Goal: Task Accomplishment & Management: Use online tool/utility

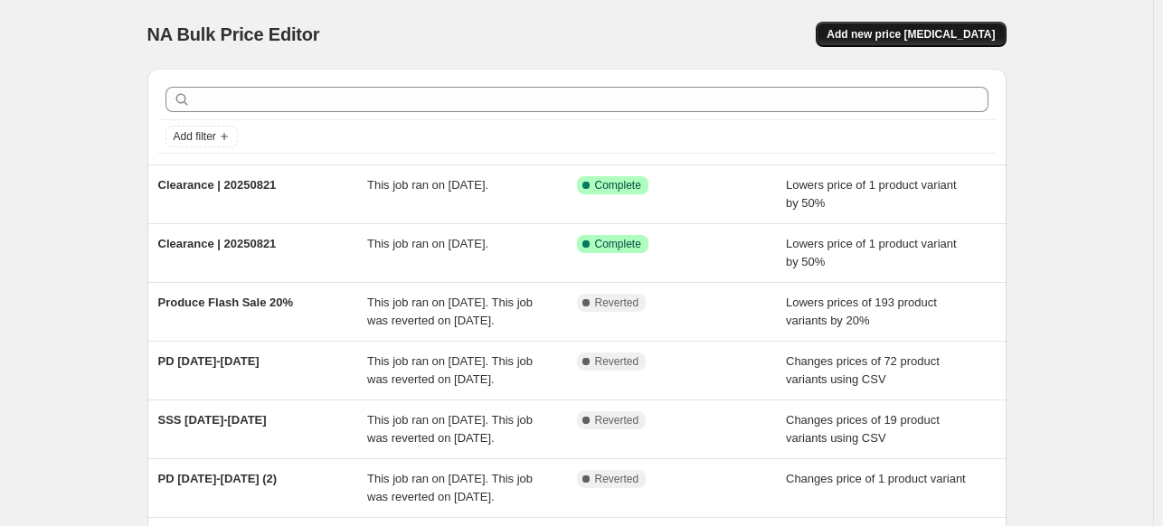
click at [888, 37] on span "Add new price [MEDICAL_DATA]" at bounding box center [910, 34] width 168 height 14
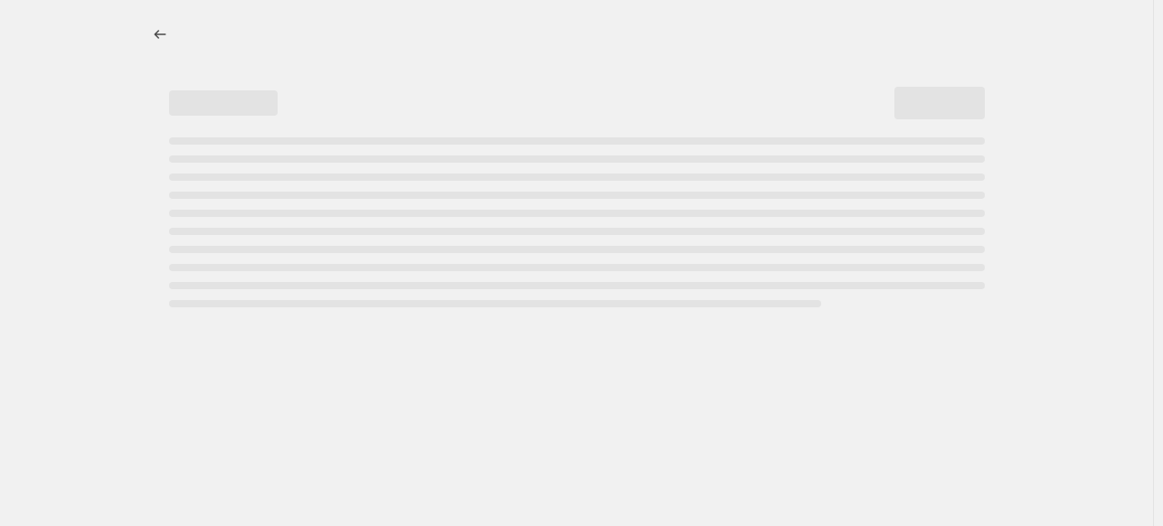
select select "percentage"
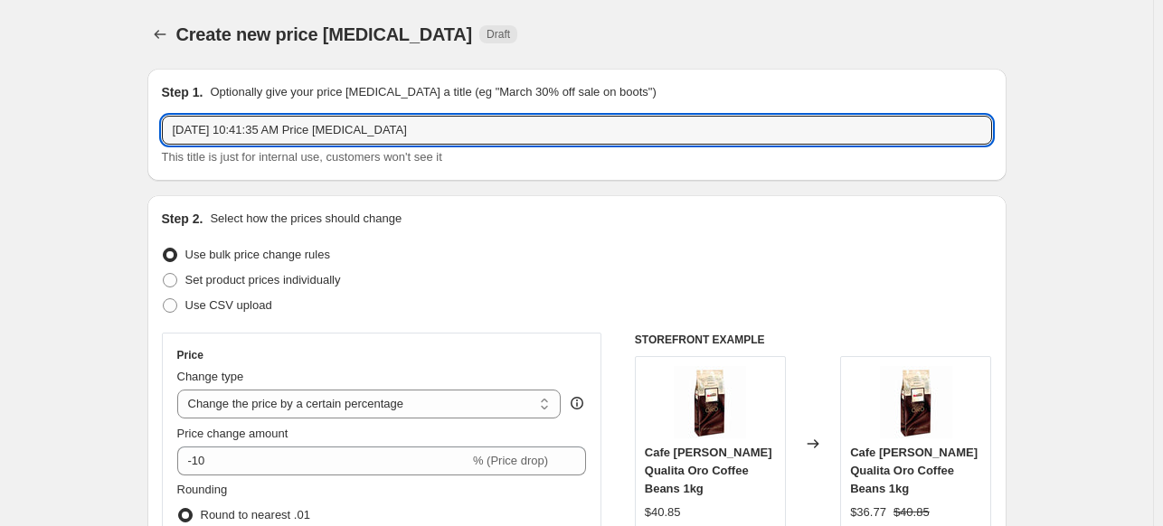
drag, startPoint x: 441, startPoint y: 131, endPoint x: -76, endPoint y: 99, distance: 518.1
click at [0, 99] on html "Home Settings Plans Skip to content Create new price [MEDICAL_DATA]. This page …" at bounding box center [581, 263] width 1163 height 526
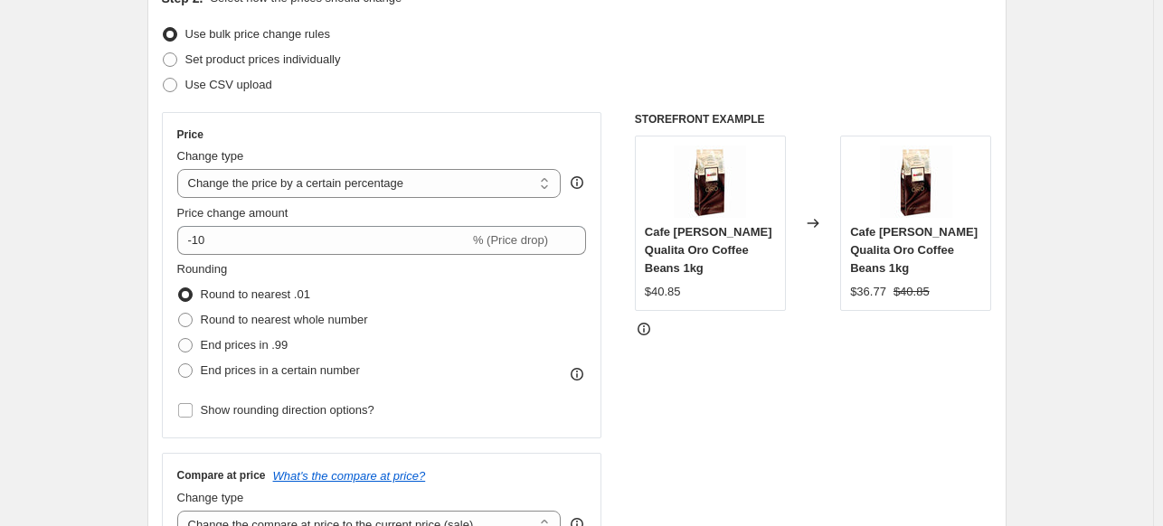
scroll to position [227, 0]
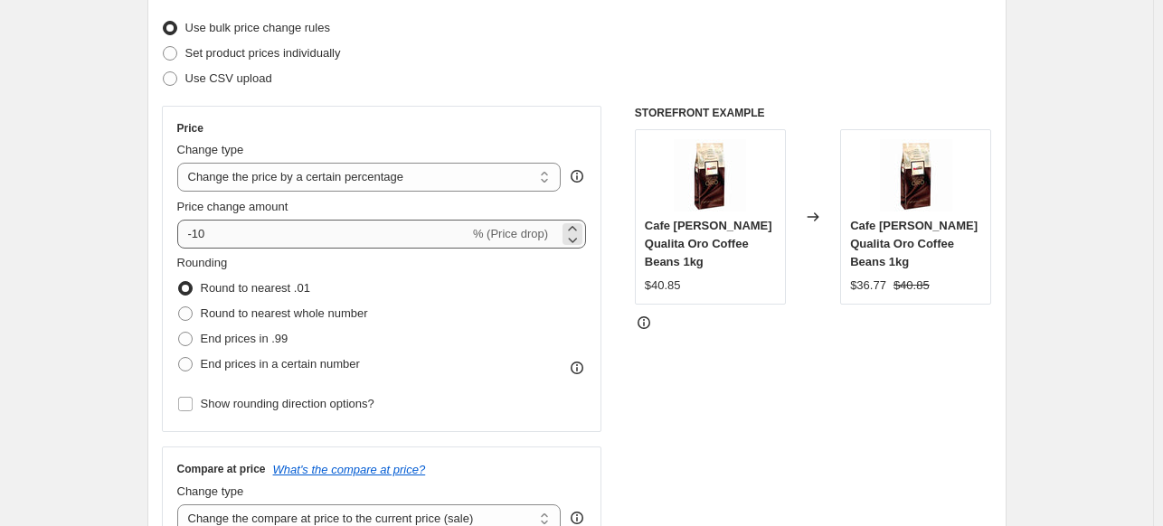
type input "Clearance | 20250828"
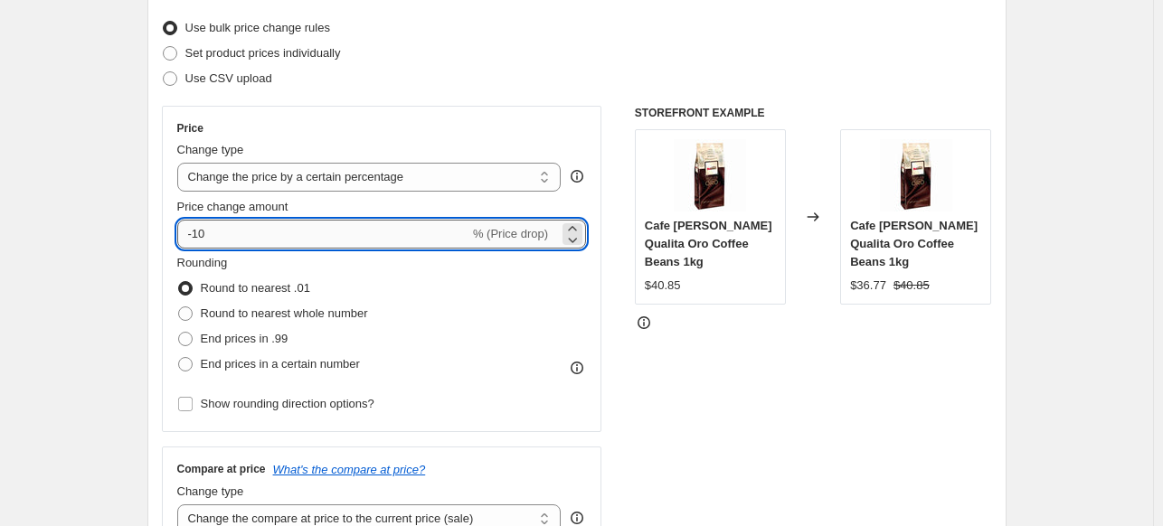
click at [266, 236] on input "-10" at bounding box center [323, 234] width 292 height 29
type input "-1"
type input "-25"
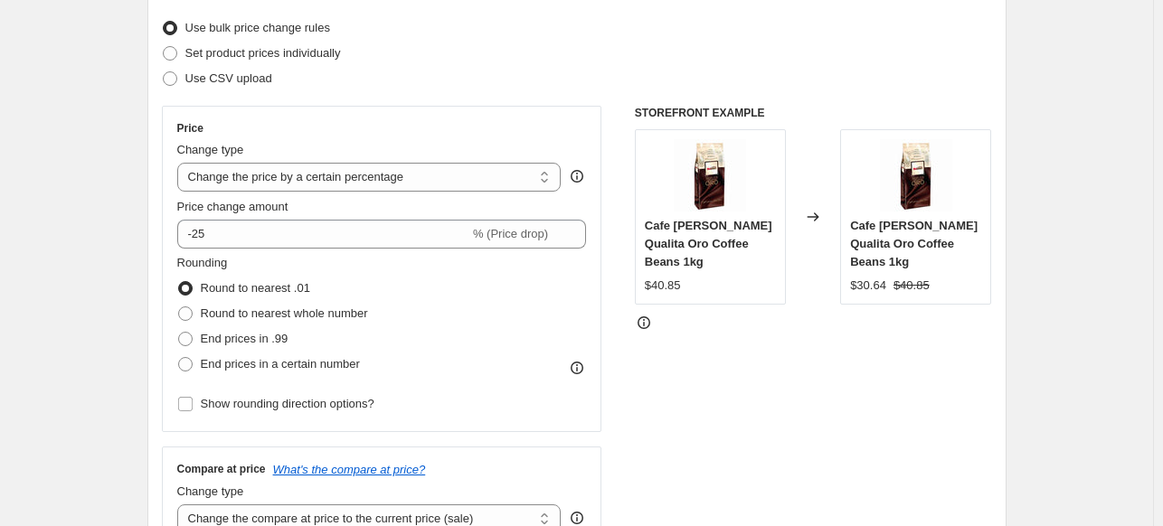
click at [627, 436] on div "Price Change type Change the price to a certain amount Change the price by a ce…" at bounding box center [577, 327] width 830 height 443
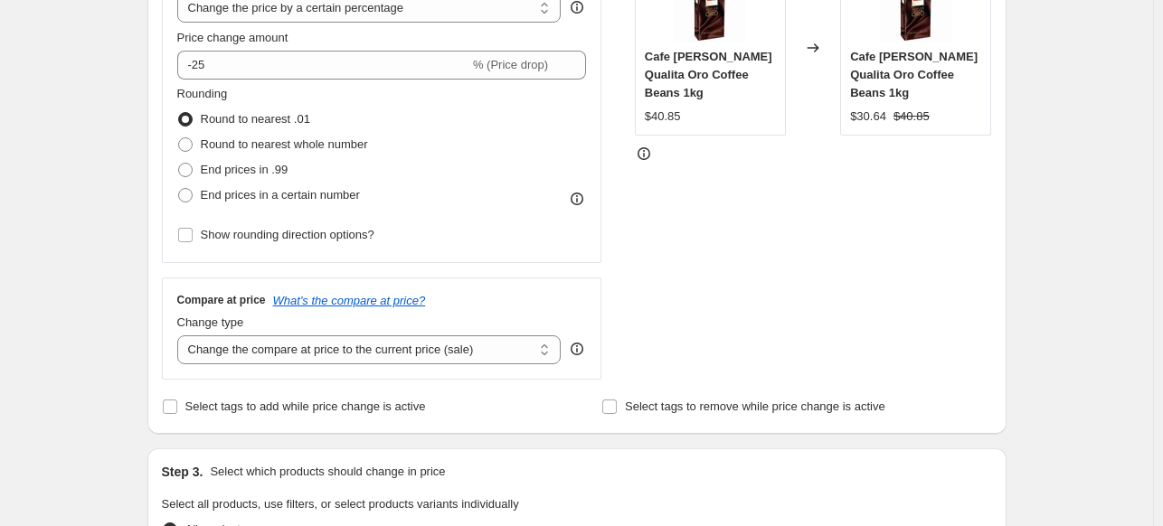
scroll to position [405, 0]
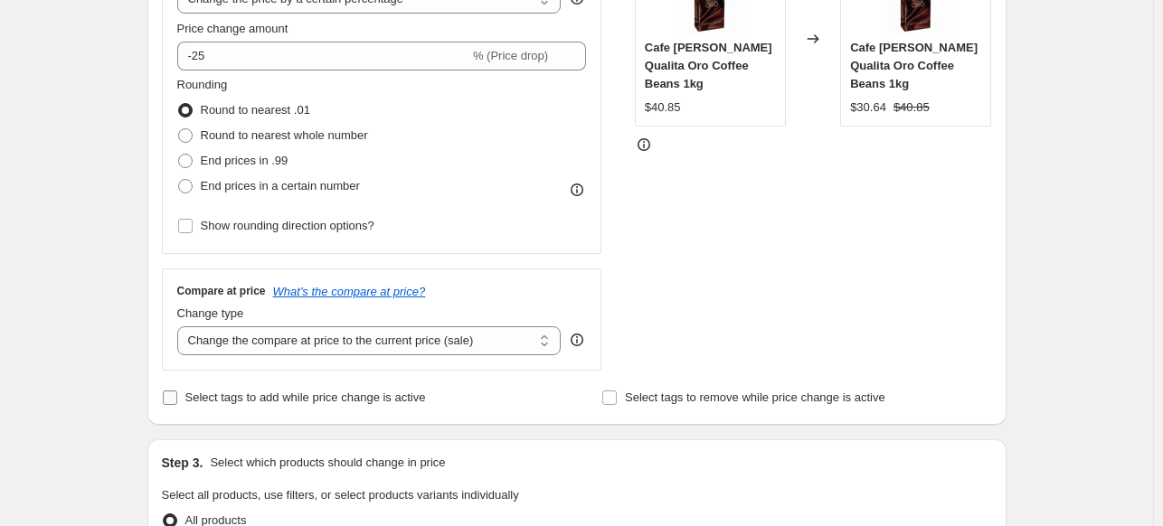
click at [293, 400] on span "Select tags to add while price change is active" at bounding box center [305, 398] width 240 height 14
click at [177, 400] on input "Select tags to add while price change is active" at bounding box center [170, 398] width 14 height 14
checkbox input "true"
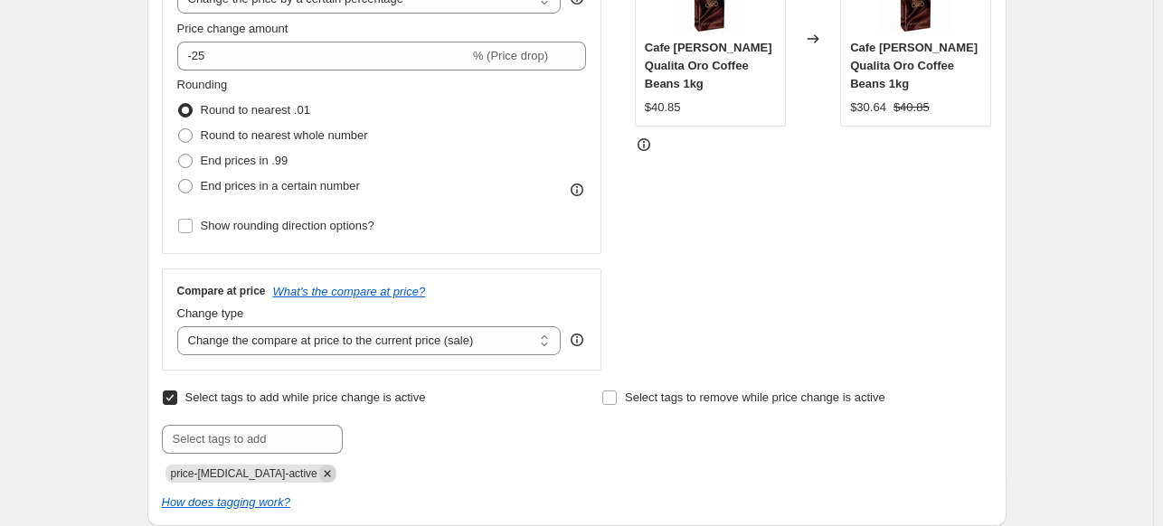
click at [319, 471] on icon "Remove price-change-job-active" at bounding box center [327, 474] width 16 height 16
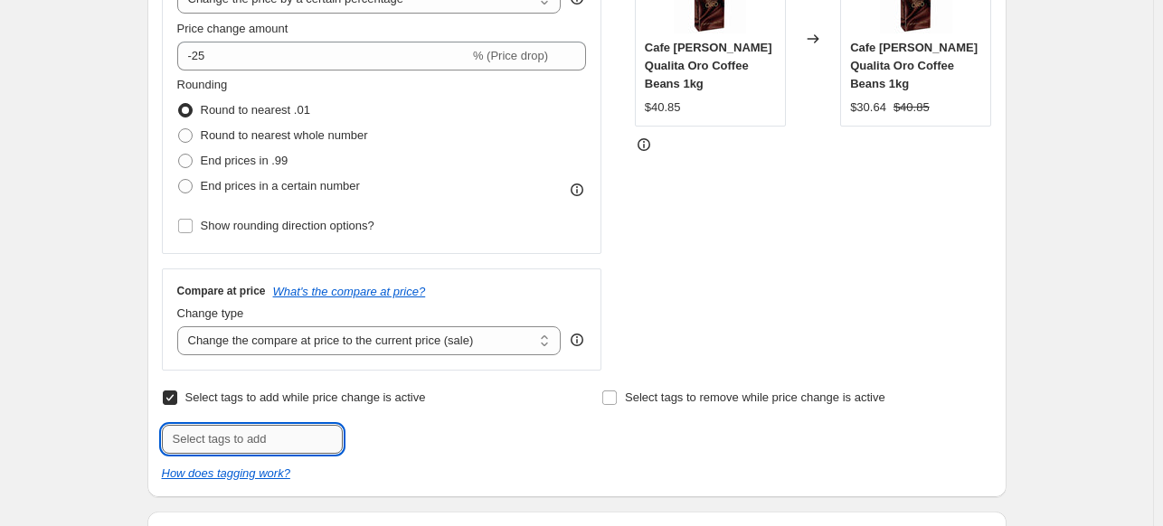
click at [277, 444] on input "text" at bounding box center [252, 439] width 181 height 29
type input "REDUCETOCLEAR"
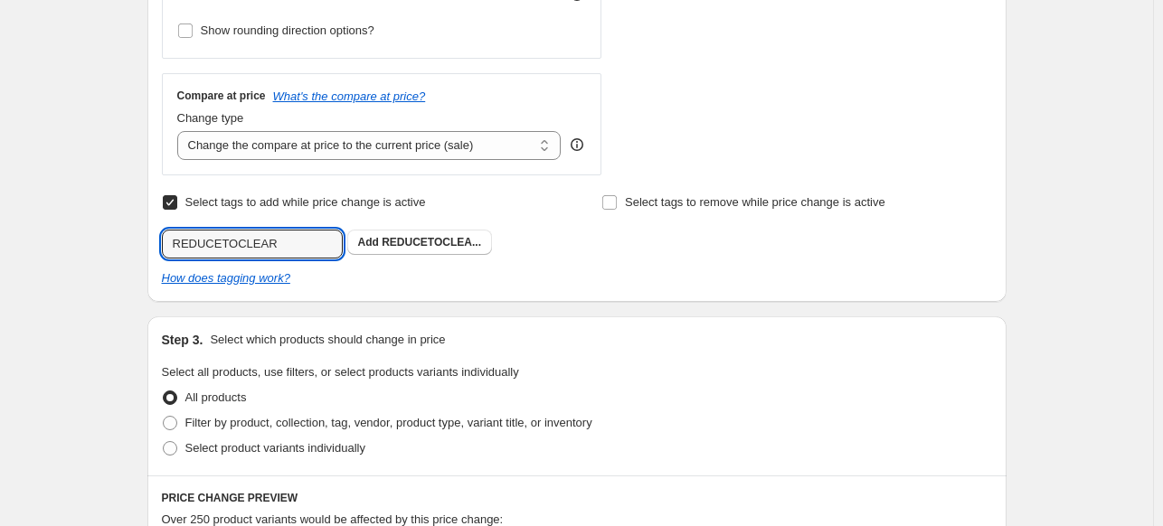
scroll to position [600, 0]
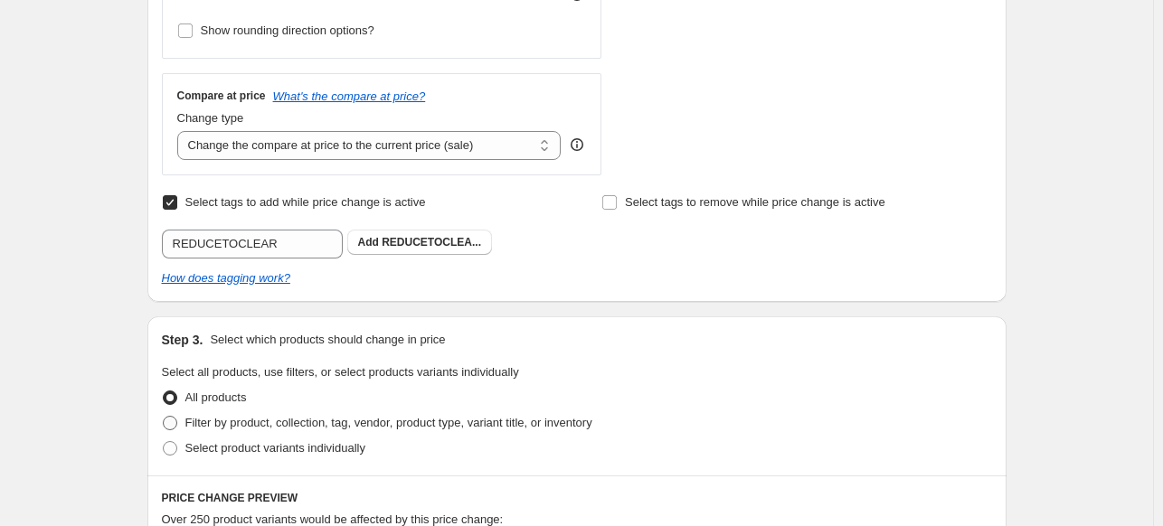
click at [276, 422] on span "Filter by product, collection, tag, vendor, product type, variant title, or inv…" at bounding box center [388, 423] width 407 height 14
click at [164, 417] on input "Filter by product, collection, tag, vendor, product type, variant title, or inv…" at bounding box center [163, 416] width 1 height 1
radio input "true"
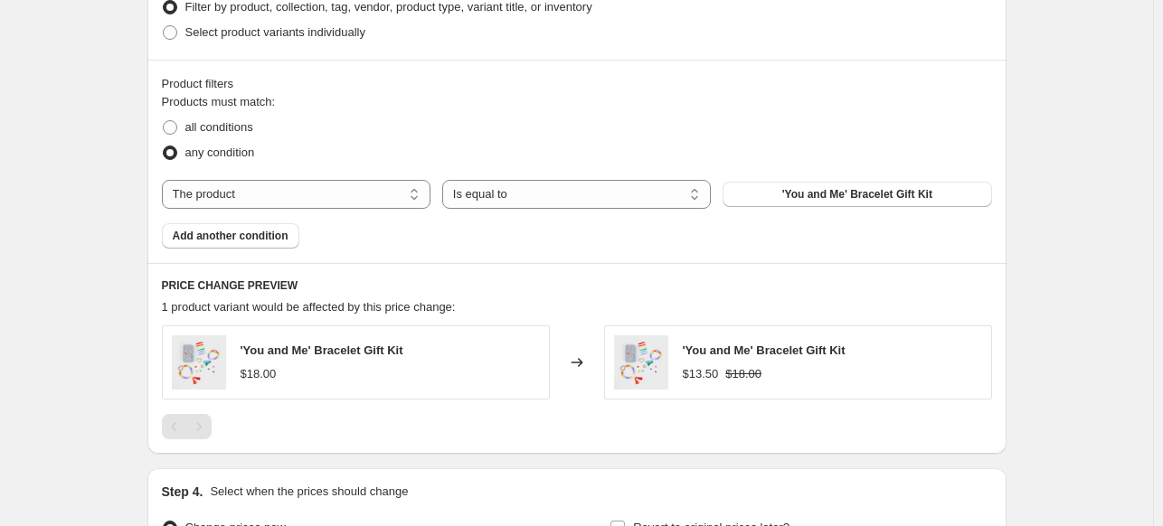
scroll to position [1023, 0]
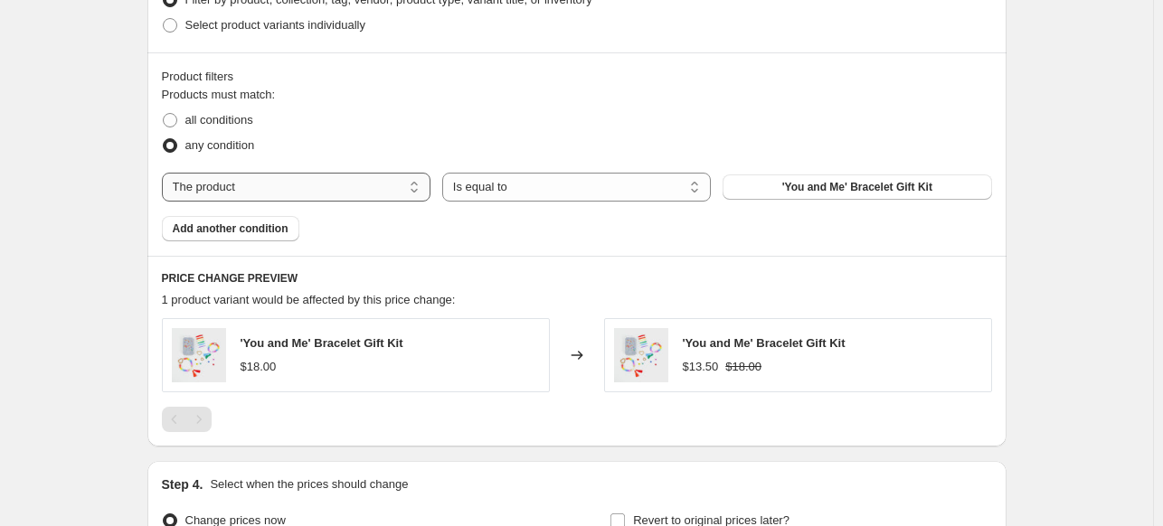
click at [351, 187] on select "The product The product's collection The product's tag The product's vendor The…" at bounding box center [296, 187] width 268 height 29
select select "tag"
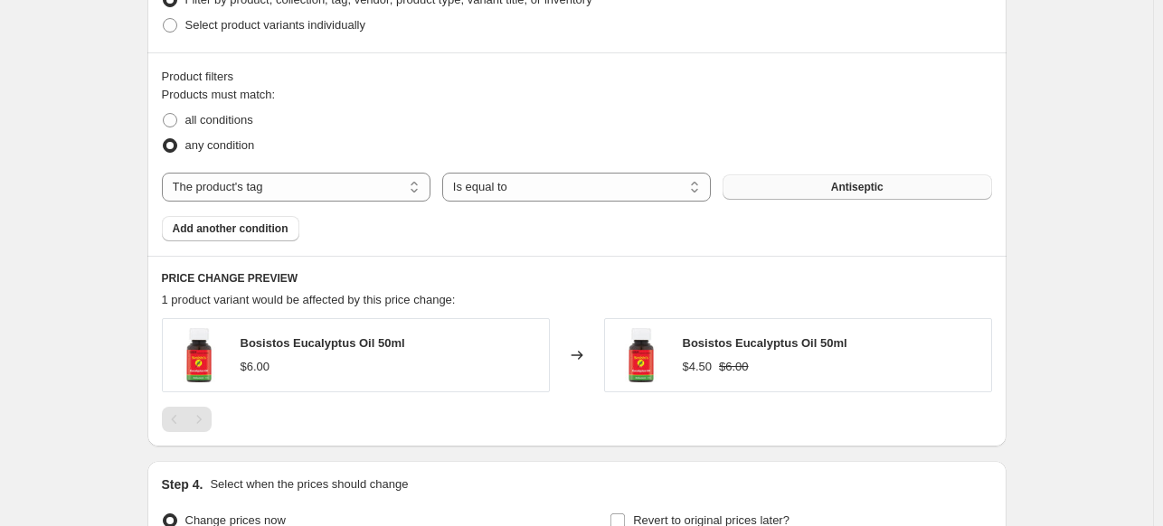
click at [818, 185] on button "Antiseptic" at bounding box center [856, 186] width 268 height 25
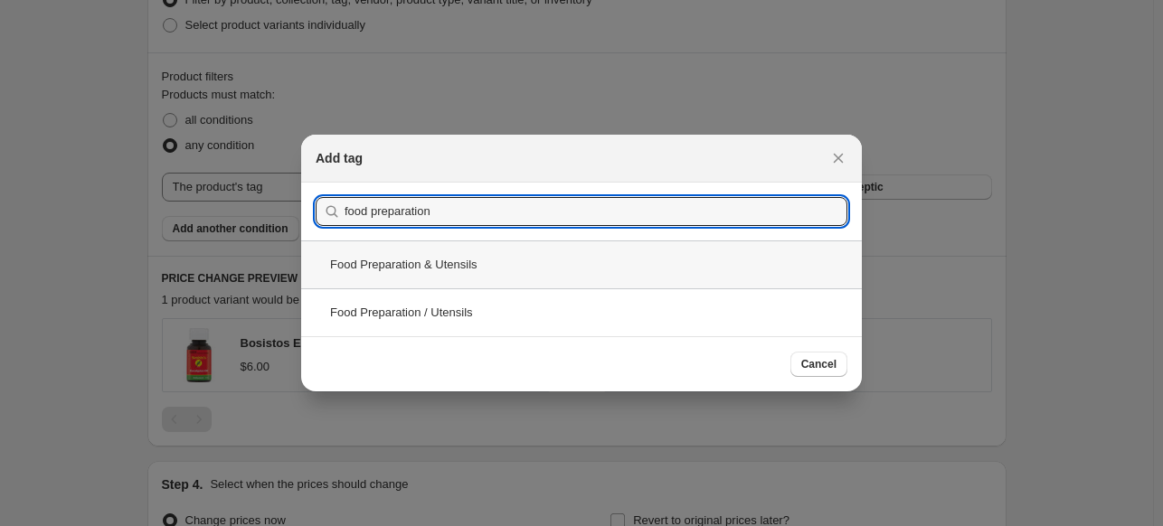
type input "food preparation"
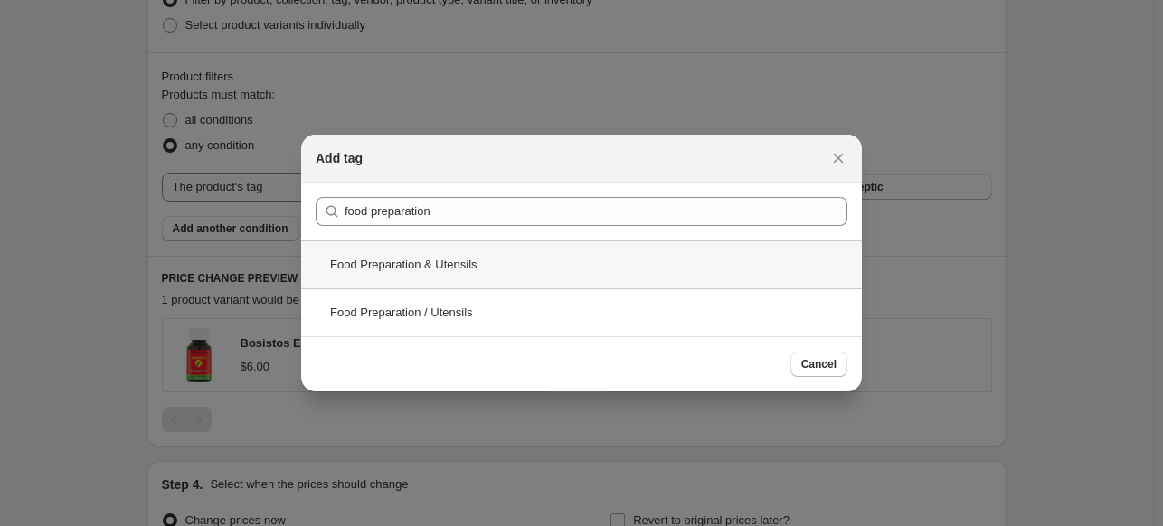
click at [422, 267] on div "Food Preparation & Utensils" at bounding box center [581, 264] width 560 height 48
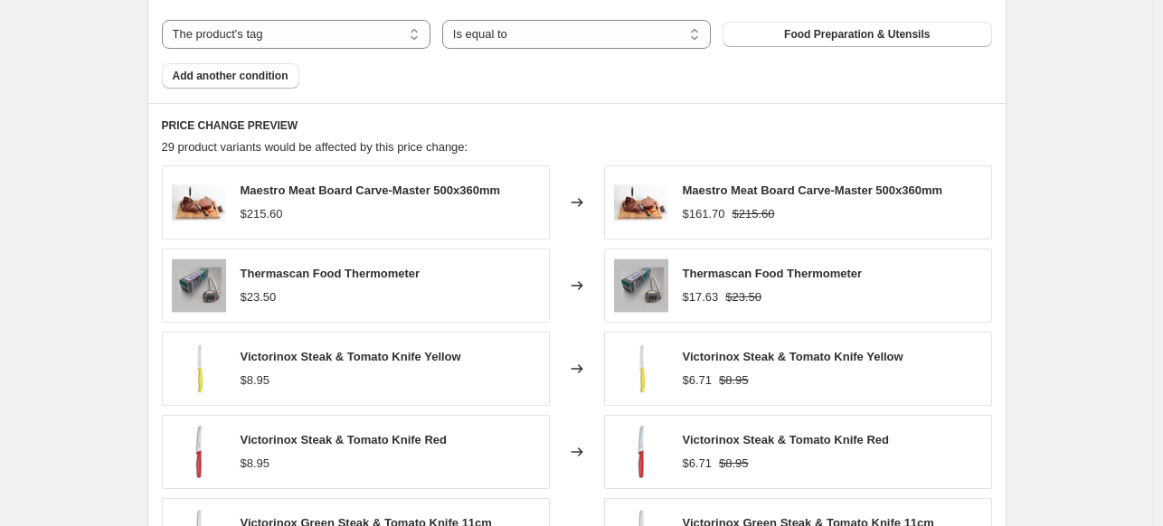
scroll to position [1131, 0]
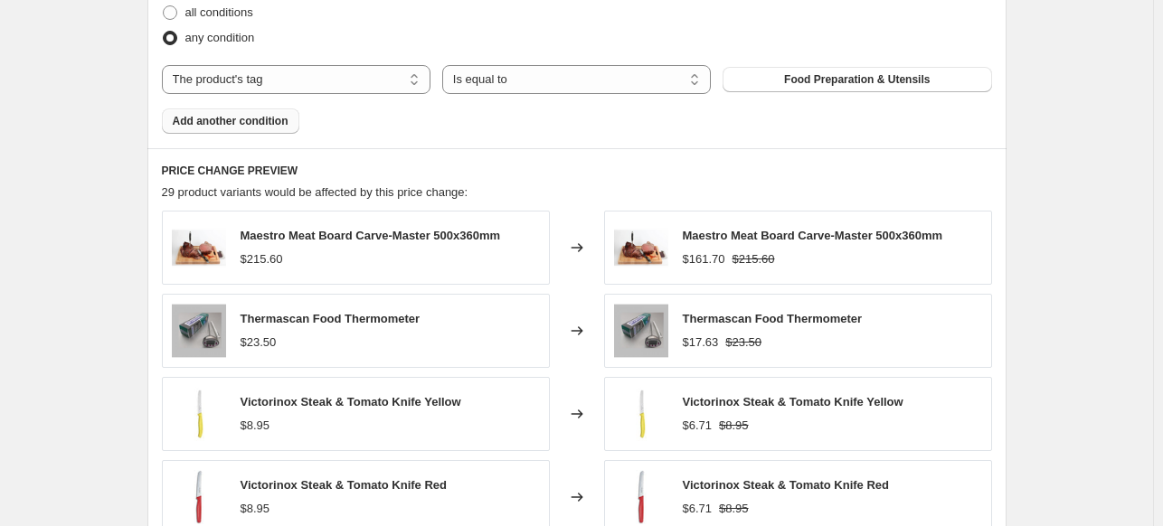
click at [264, 119] on span "Add another condition" at bounding box center [231, 121] width 116 height 14
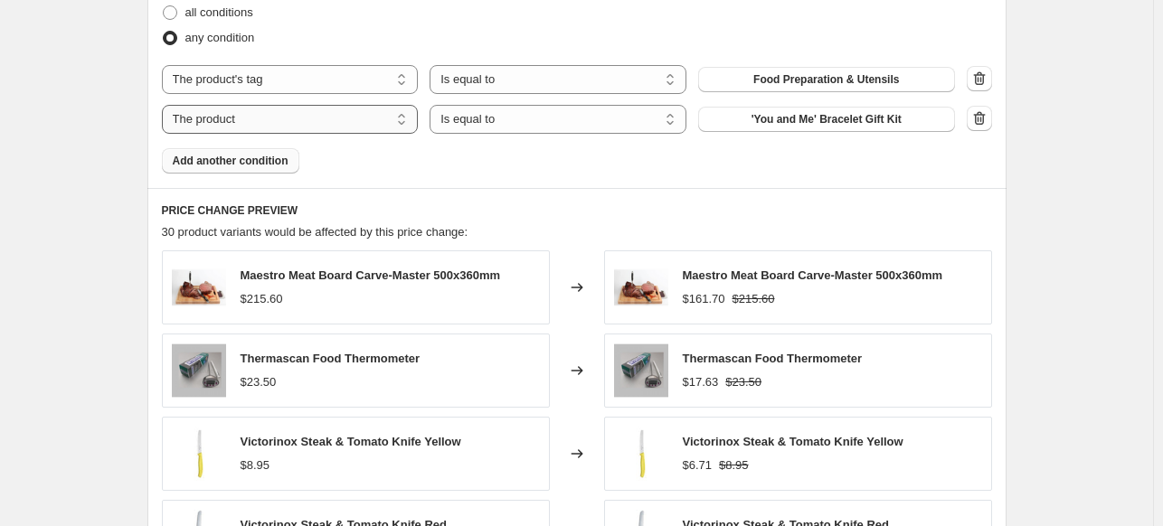
click at [365, 122] on select "The product The product's collection The product's tag The product's vendor The…" at bounding box center [290, 119] width 257 height 29
click at [334, 119] on select "The product The product's collection The product's tag The product's vendor The…" at bounding box center [290, 119] width 257 height 29
select select "tag"
click at [880, 122] on button "Antiseptic" at bounding box center [826, 119] width 257 height 25
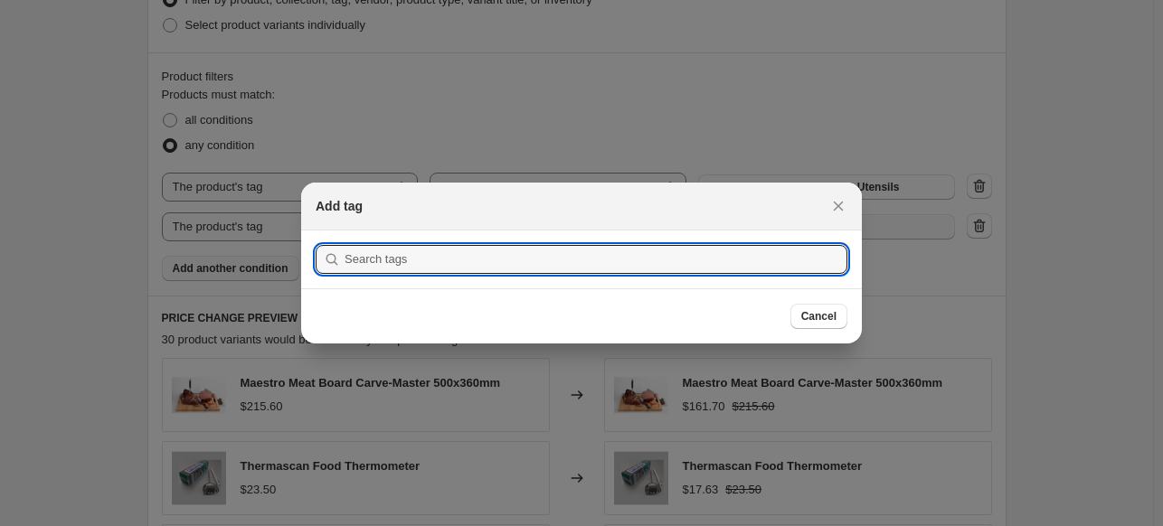
scroll to position [0, 0]
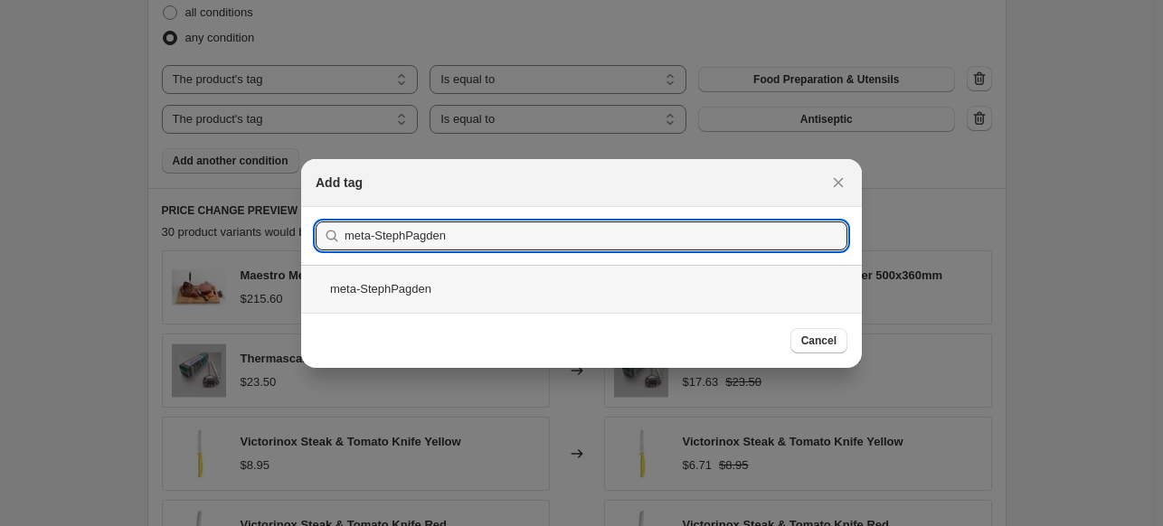
type input "meta-StephPagden"
click at [444, 298] on div "meta-StephPagden" at bounding box center [581, 289] width 560 height 48
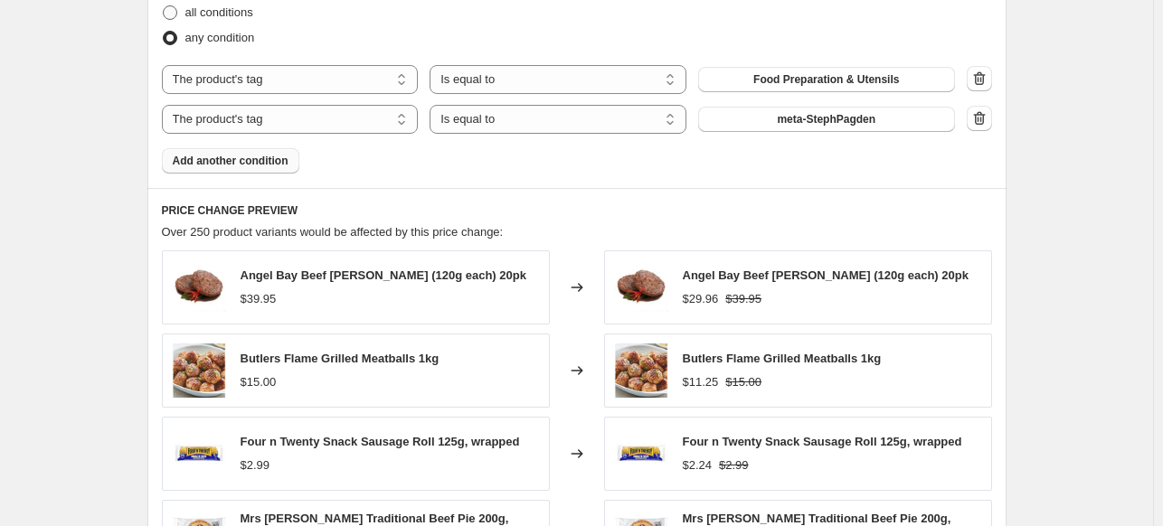
click at [241, 7] on span "all conditions" at bounding box center [219, 12] width 68 height 14
click at [164, 6] on input "all conditions" at bounding box center [163, 5] width 1 height 1
radio input "true"
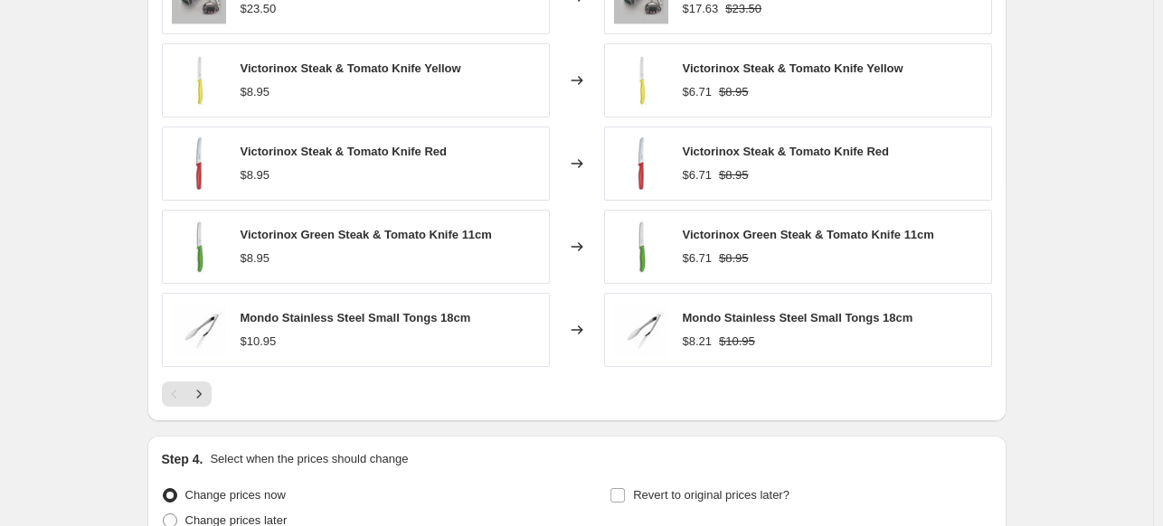
scroll to position [1423, 0]
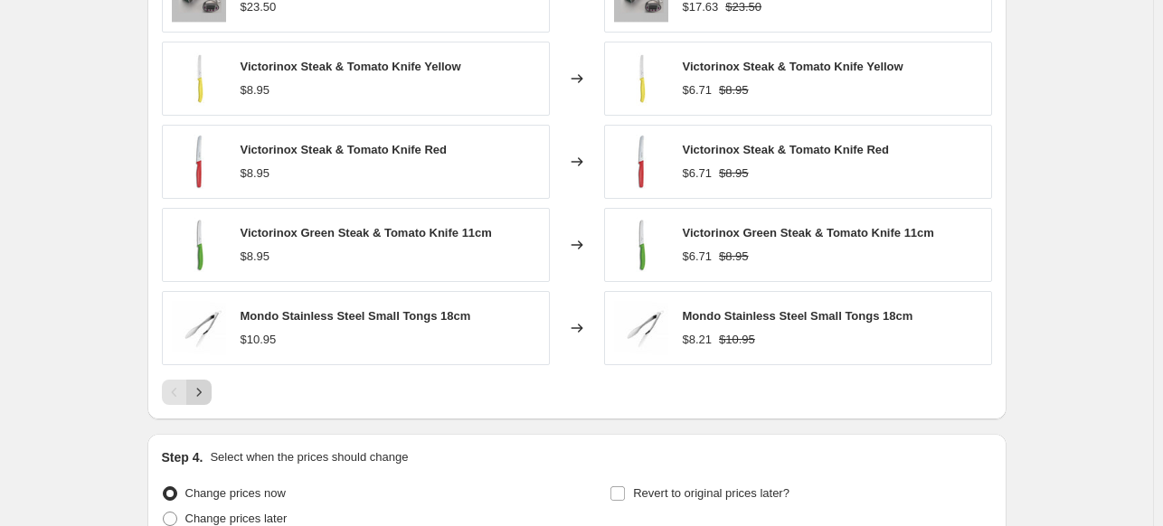
click at [208, 393] on icon "Next" at bounding box center [199, 392] width 18 height 18
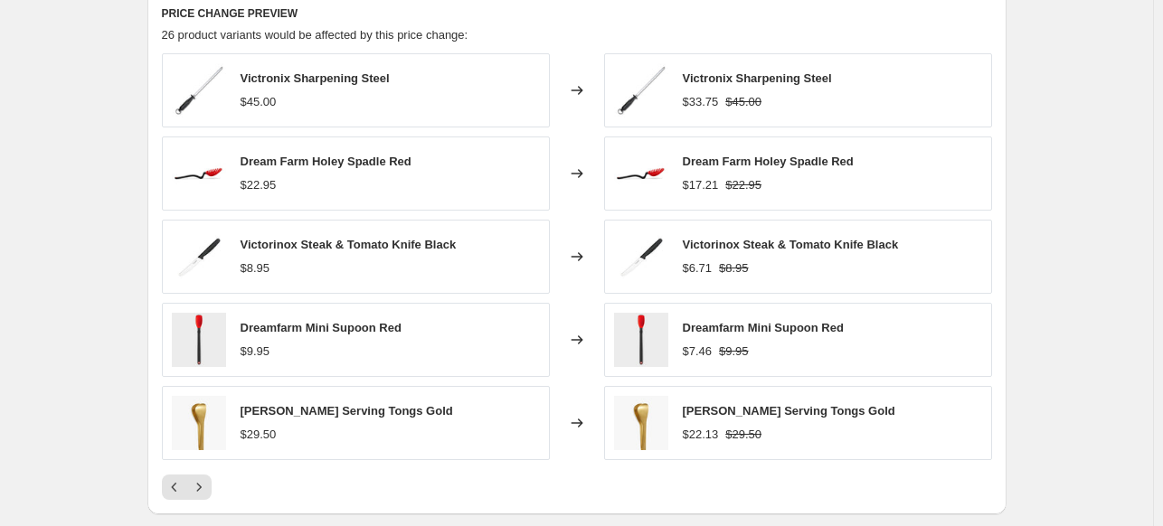
scroll to position [1329, 0]
click at [201, 486] on icon "Next" at bounding box center [199, 486] width 18 height 18
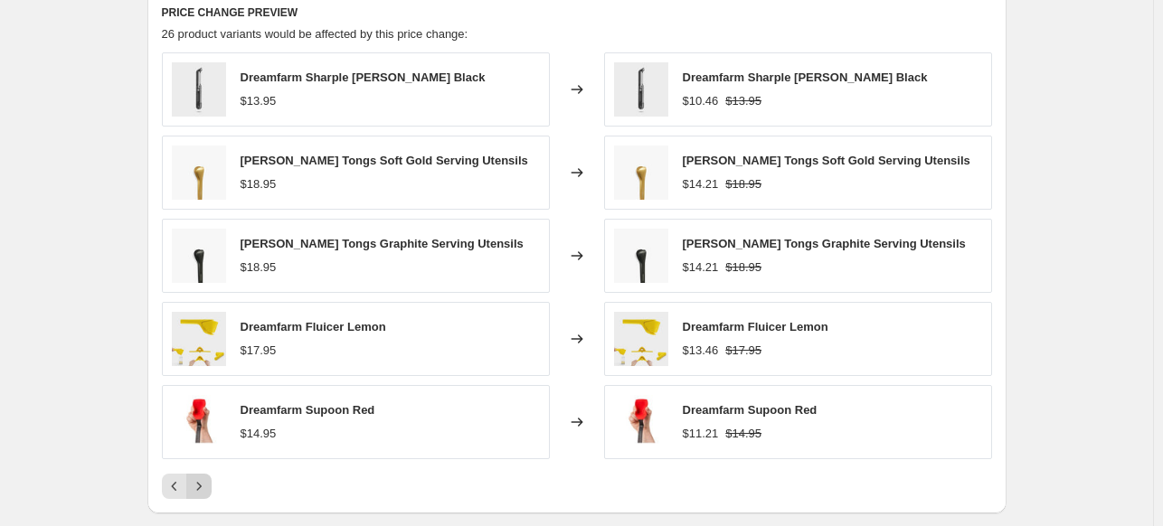
click at [208, 481] on icon "Next" at bounding box center [199, 486] width 18 height 18
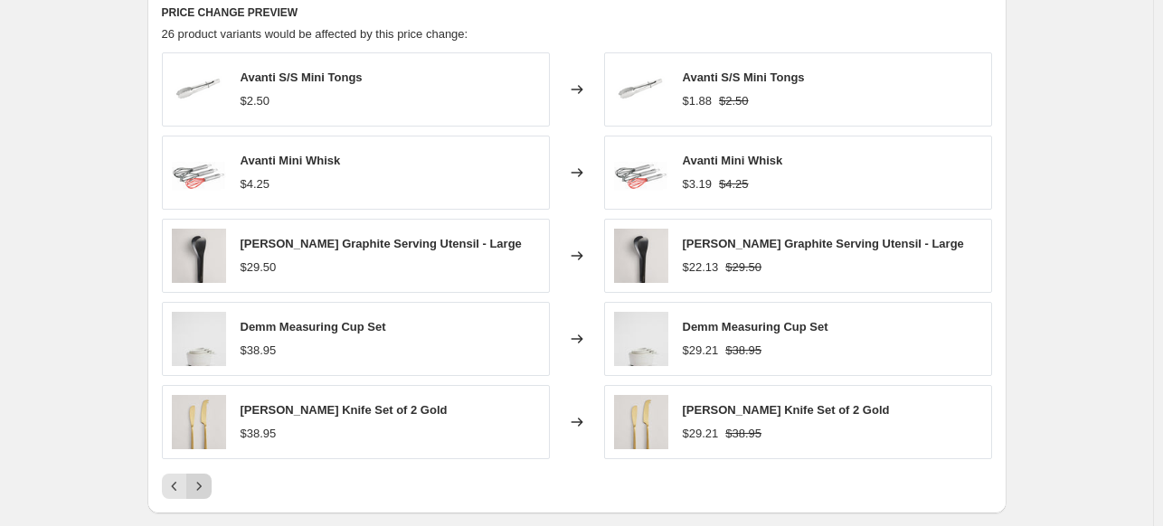
click at [208, 481] on icon "Next" at bounding box center [199, 486] width 18 height 18
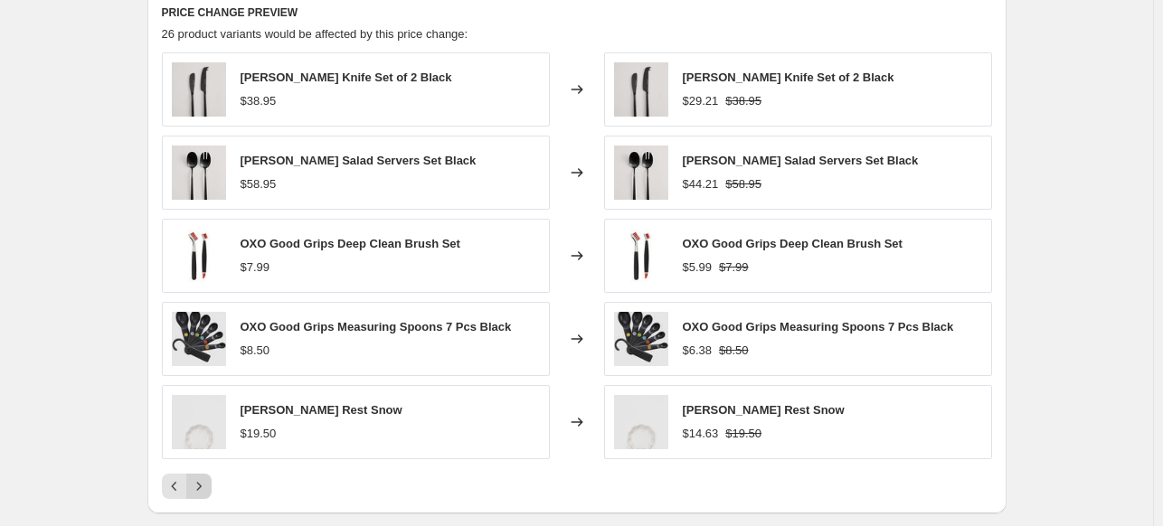
click at [208, 481] on icon "Next" at bounding box center [199, 486] width 18 height 18
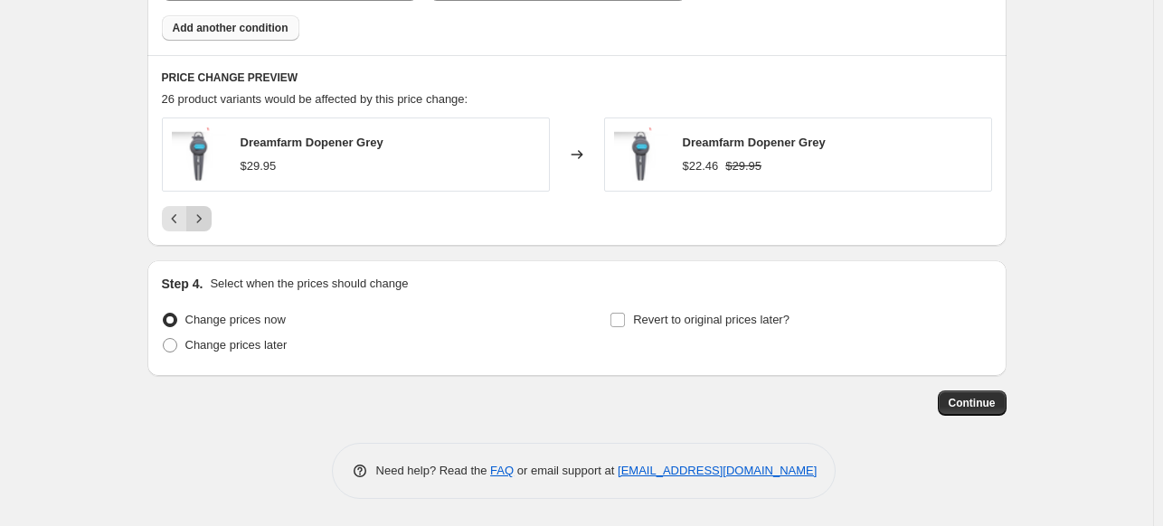
scroll to position [1263, 0]
click at [180, 213] on icon "Previous" at bounding box center [174, 220] width 18 height 18
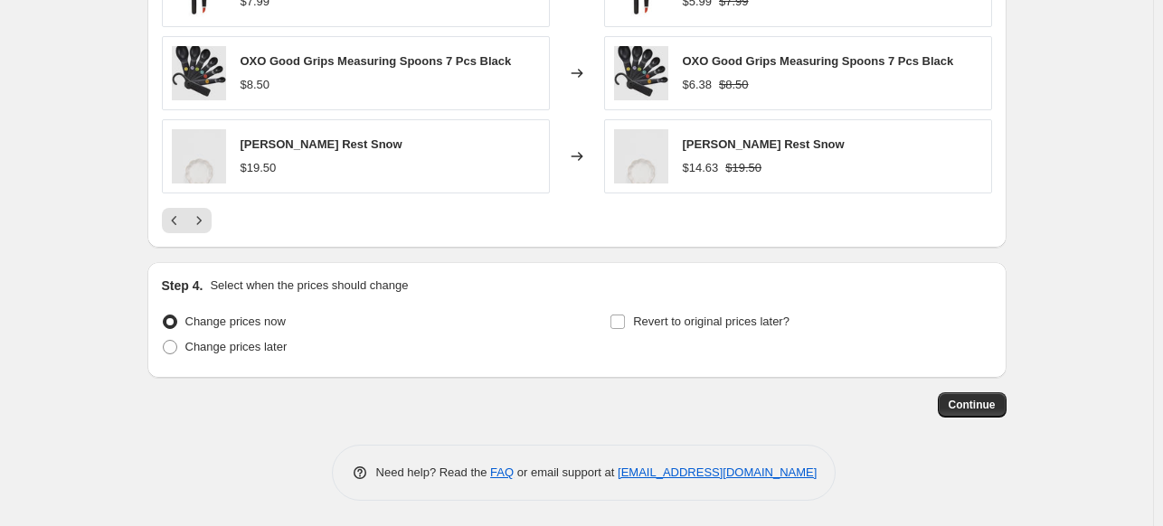
scroll to position [1579, 0]
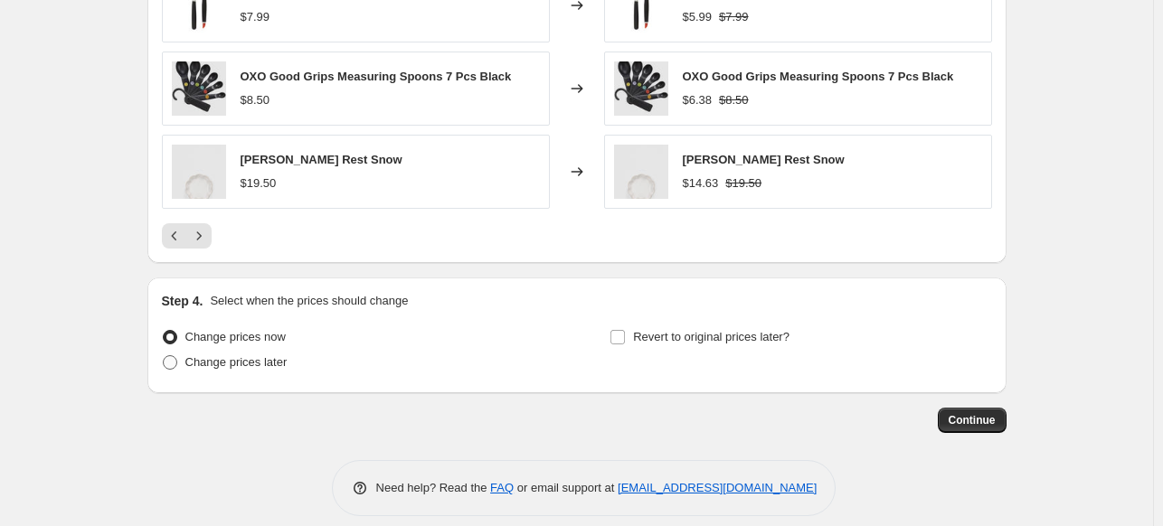
click at [268, 364] on span "Change prices later" at bounding box center [236, 362] width 102 height 14
click at [164, 356] on input "Change prices later" at bounding box center [163, 355] width 1 height 1
radio input "true"
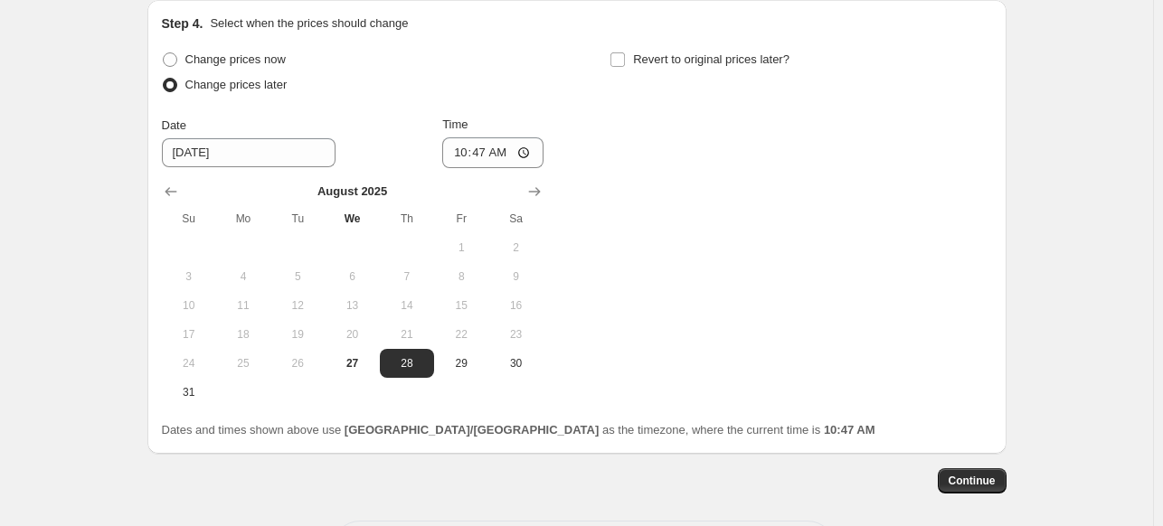
scroll to position [1879, 0]
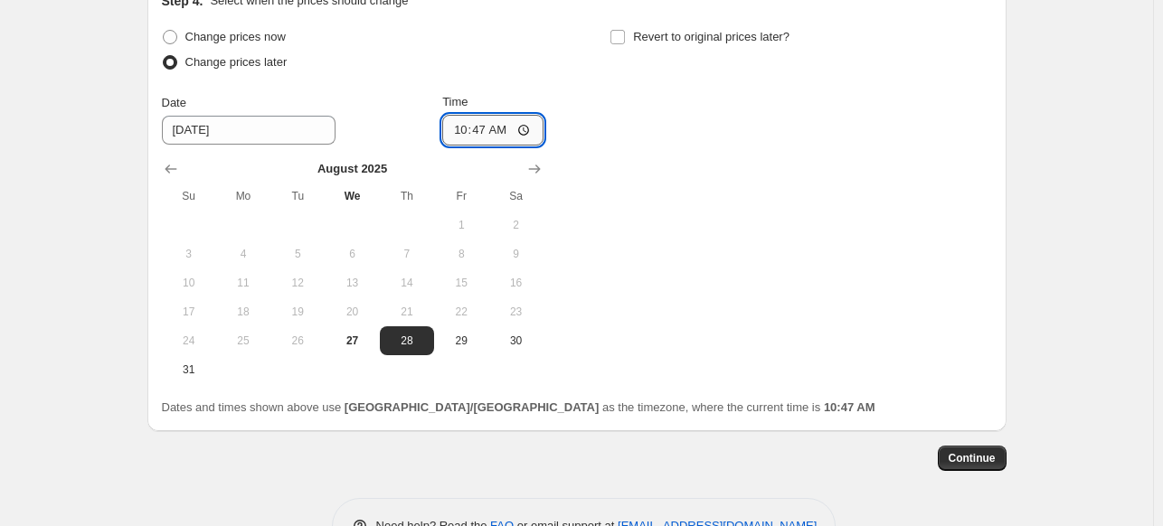
click at [519, 129] on input "10:47" at bounding box center [492, 130] width 101 height 31
type input "01:00"
click at [723, 243] on div "Change prices now Change prices later Date [DATE] Time 01:00 [DATE] Su Mo Tu We…" at bounding box center [577, 204] width 830 height 360
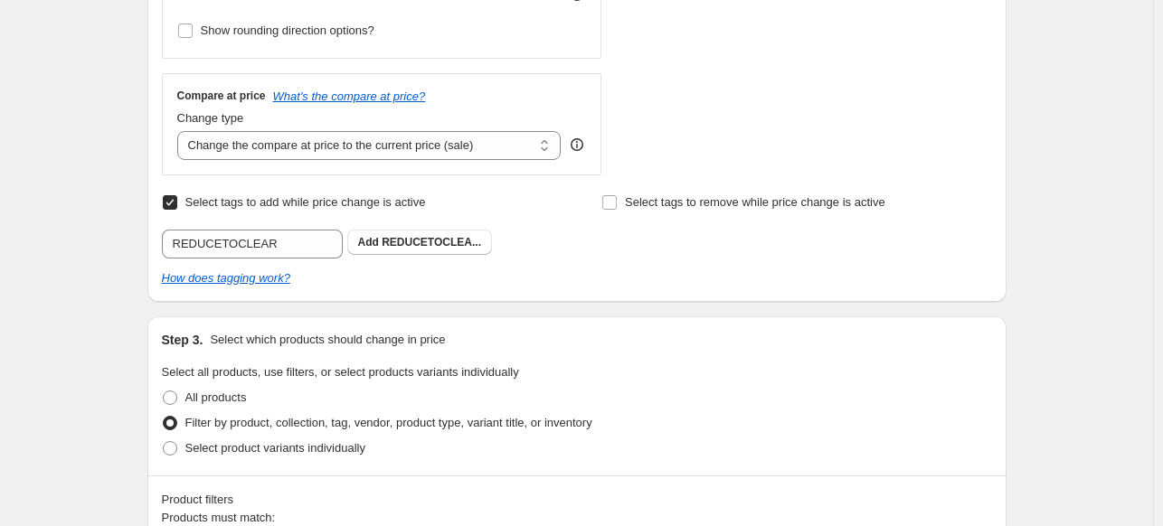
scroll to position [598, 0]
click at [435, 245] on span "REDUCETOCLEA..." at bounding box center [430, 244] width 99 height 13
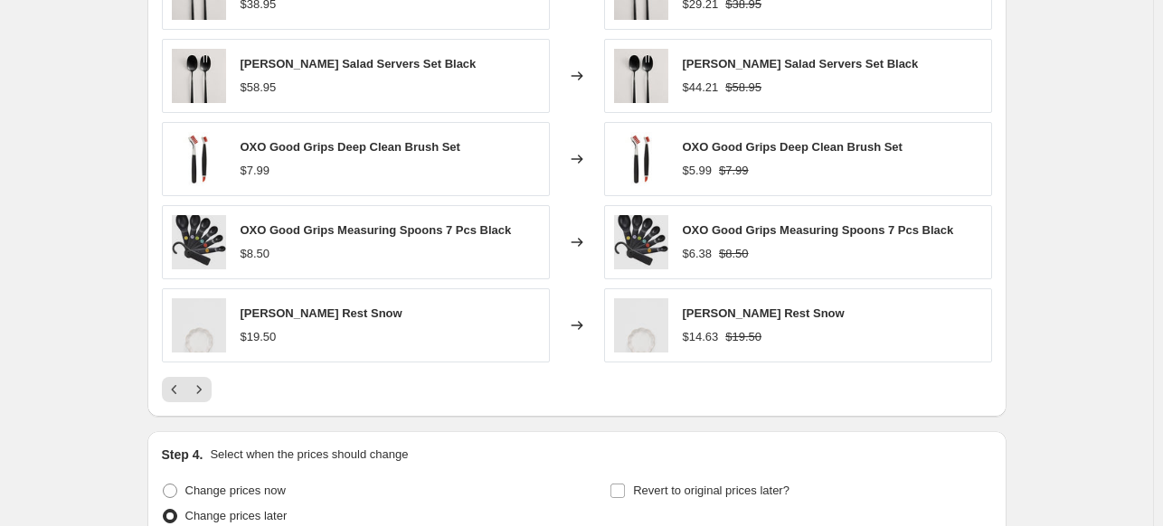
scroll to position [1961, 0]
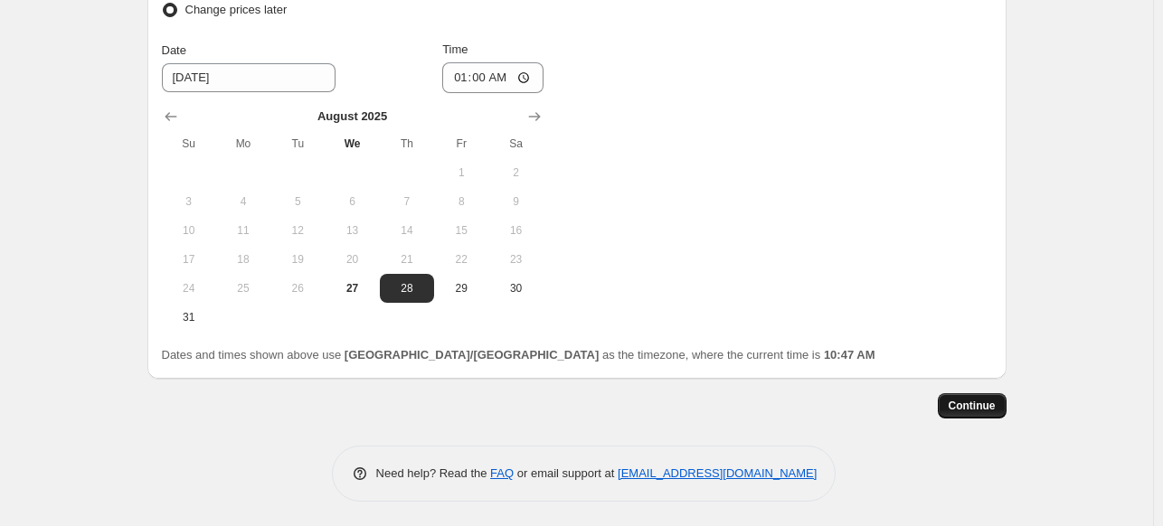
click at [965, 409] on span "Continue" at bounding box center [971, 406] width 47 height 14
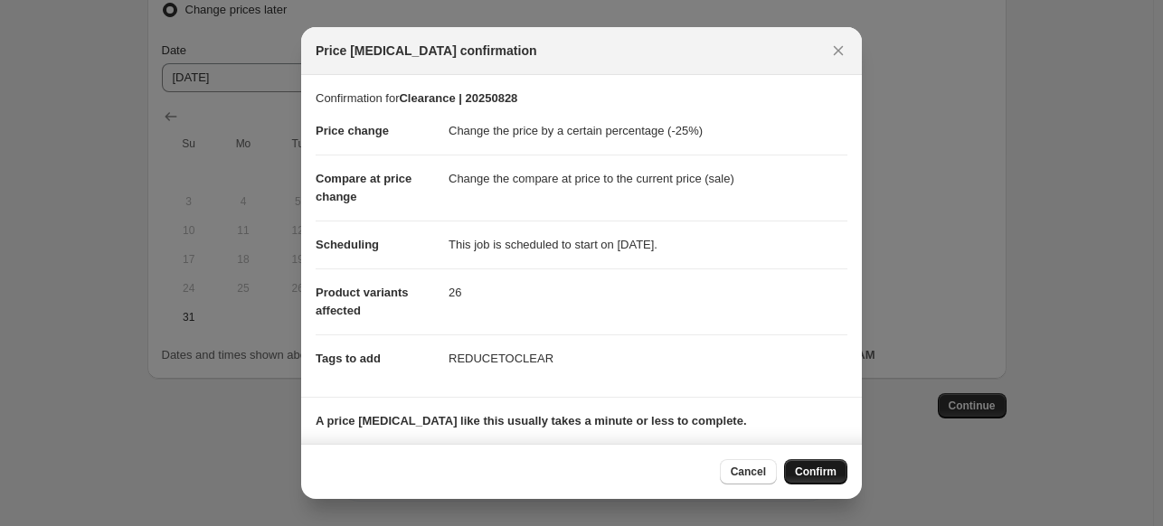
click at [811, 475] on span "Confirm" at bounding box center [816, 472] width 42 height 14
